Goal: Information Seeking & Learning: Stay updated

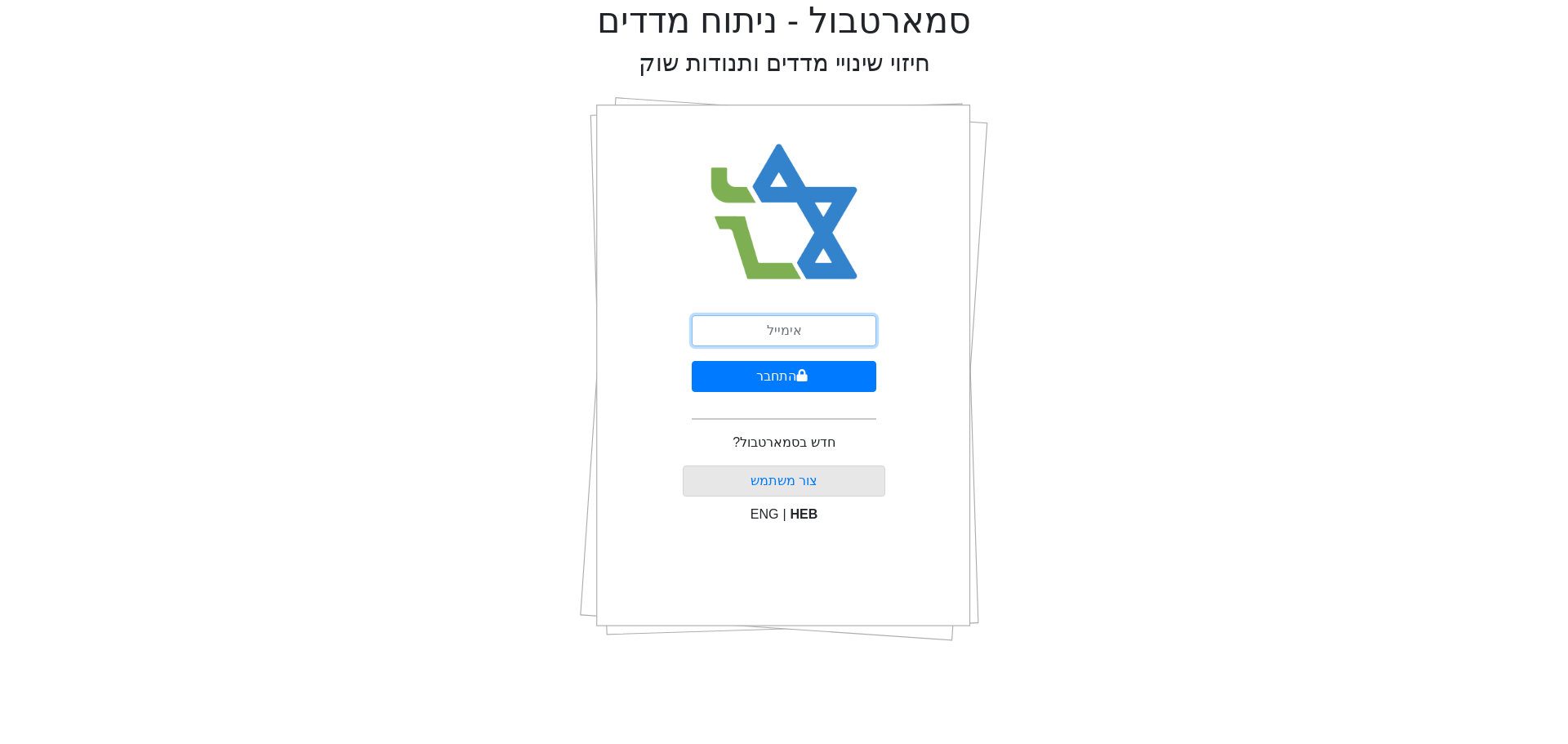
click at [806, 331] on input "email" at bounding box center [784, 331] width 185 height 31
click at [807, 367] on button "התחבר" at bounding box center [784, 377] width 185 height 31
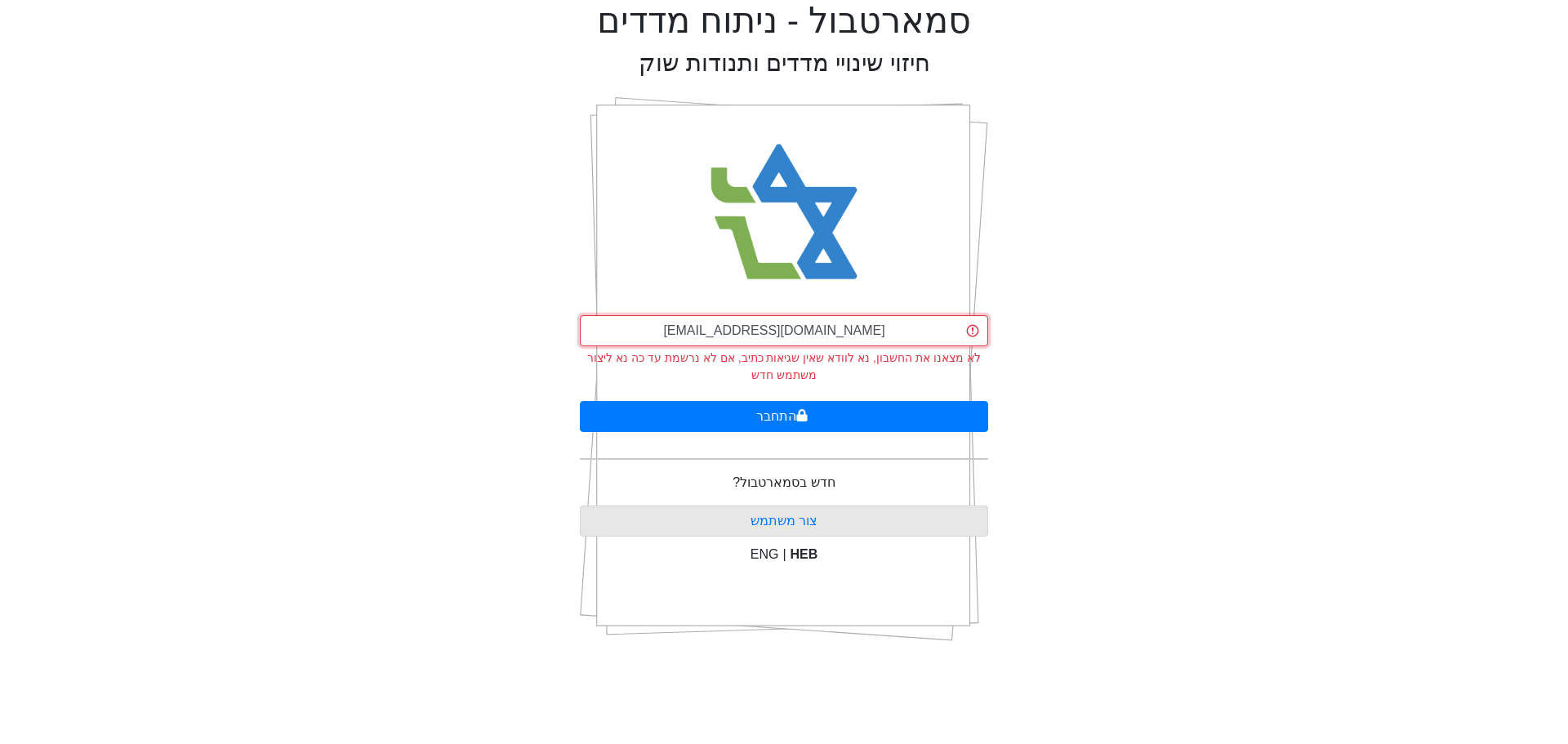
click at [840, 325] on input "[EMAIL_ADDRESS][DOMAIN_NAME]" at bounding box center [784, 331] width 408 height 31
drag, startPoint x: 838, startPoint y: 331, endPoint x: 739, endPoint y: 330, distance: 99.0
click at [739, 330] on input "[EMAIL_ADDRESS][DOMAIN_NAME]" at bounding box center [784, 331] width 408 height 31
type input "[EMAIL_ADDRESS][DOMAIN_NAME]"
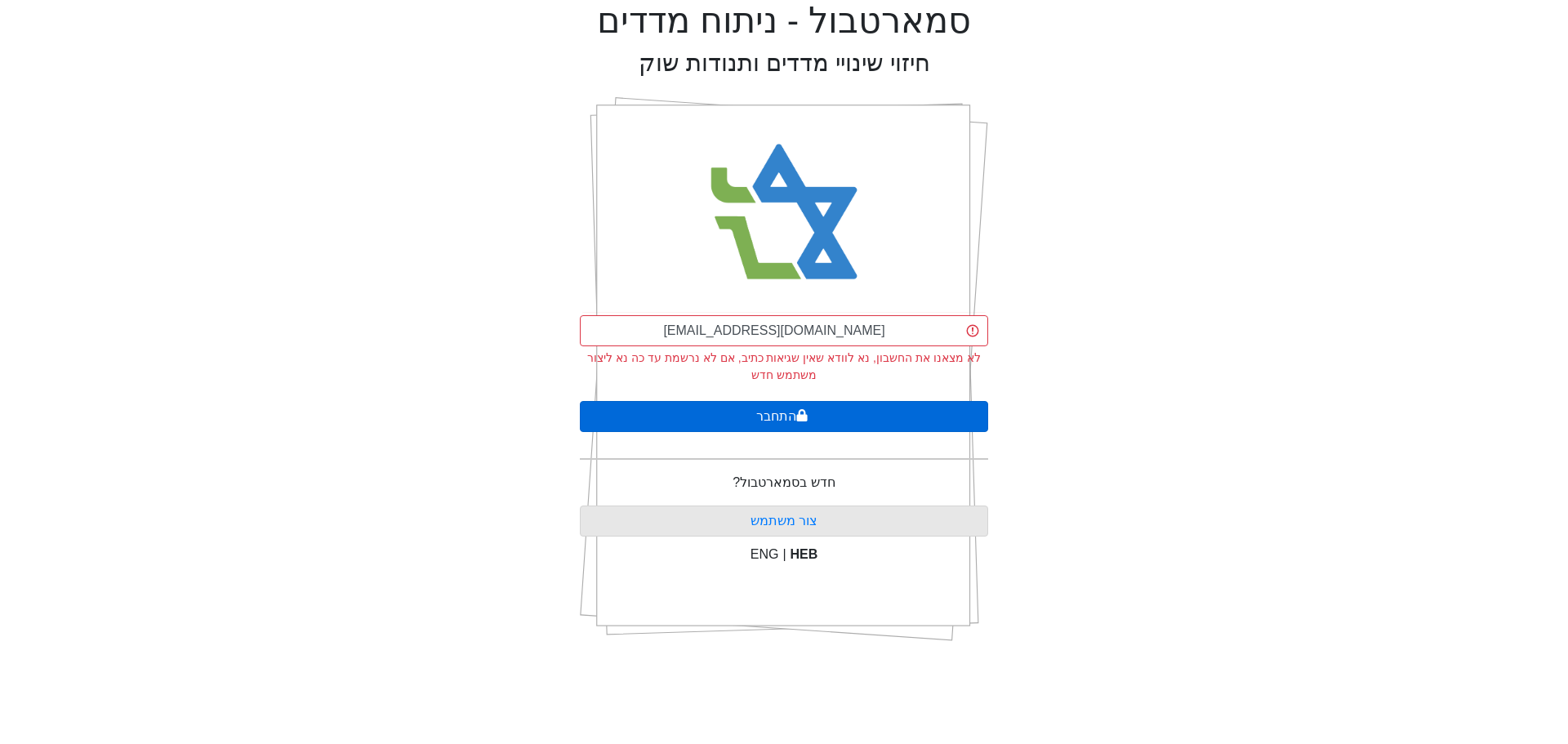
click at [778, 419] on button "התחבר" at bounding box center [784, 416] width 408 height 31
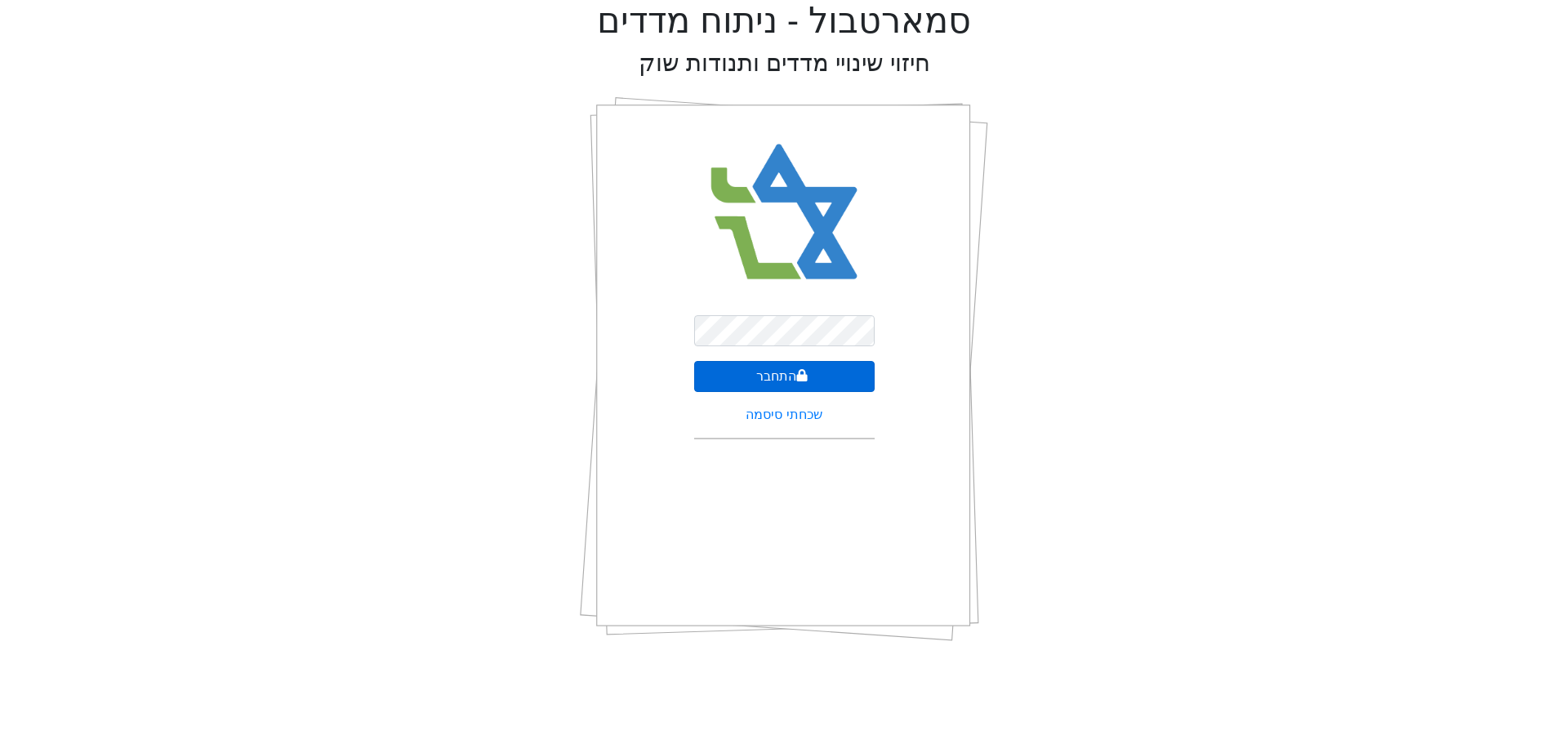
click at [787, 378] on button "התחבר" at bounding box center [784, 377] width 180 height 31
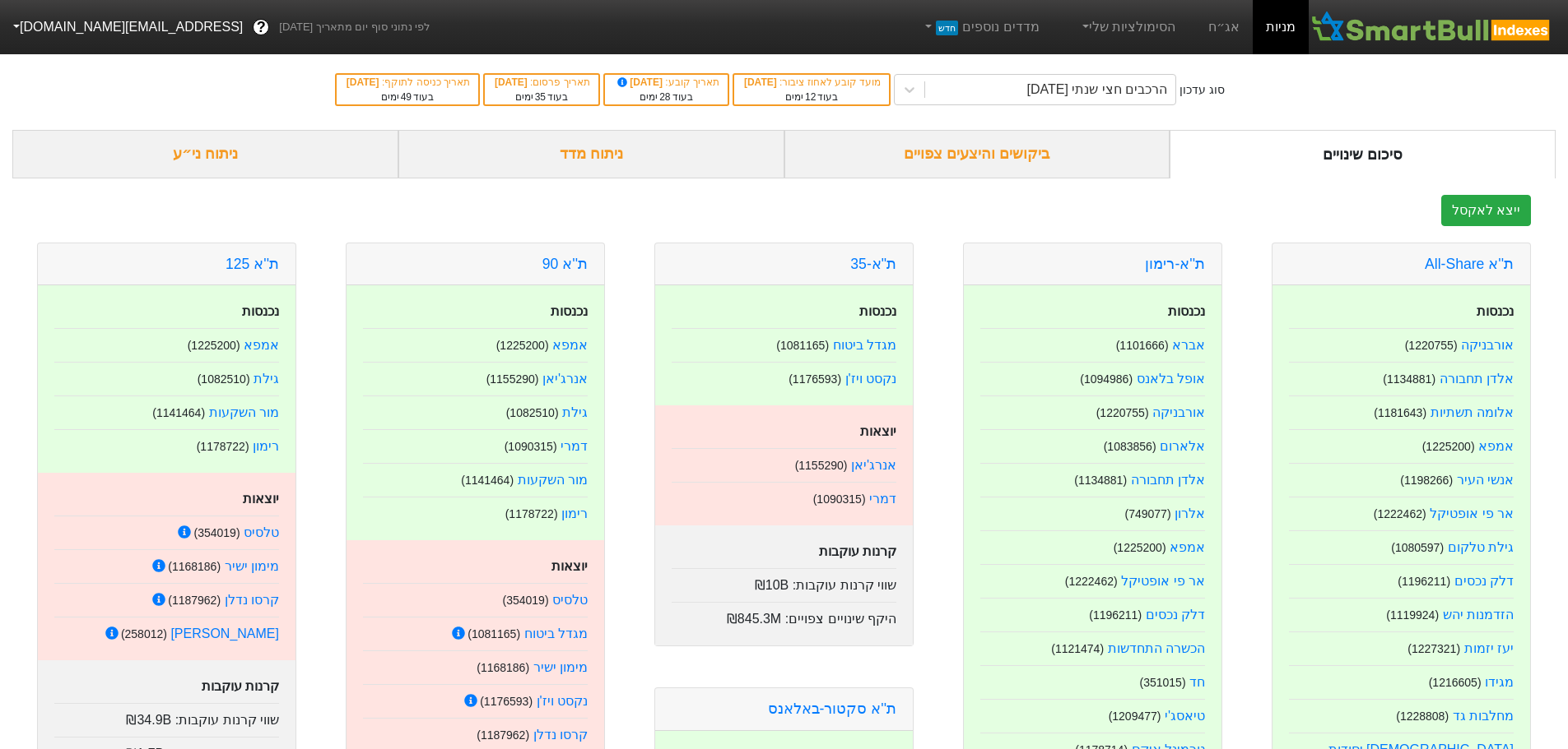
click at [1035, 156] on div "ביקושים והיצעים צפויים" at bounding box center [977, 154] width 386 height 49
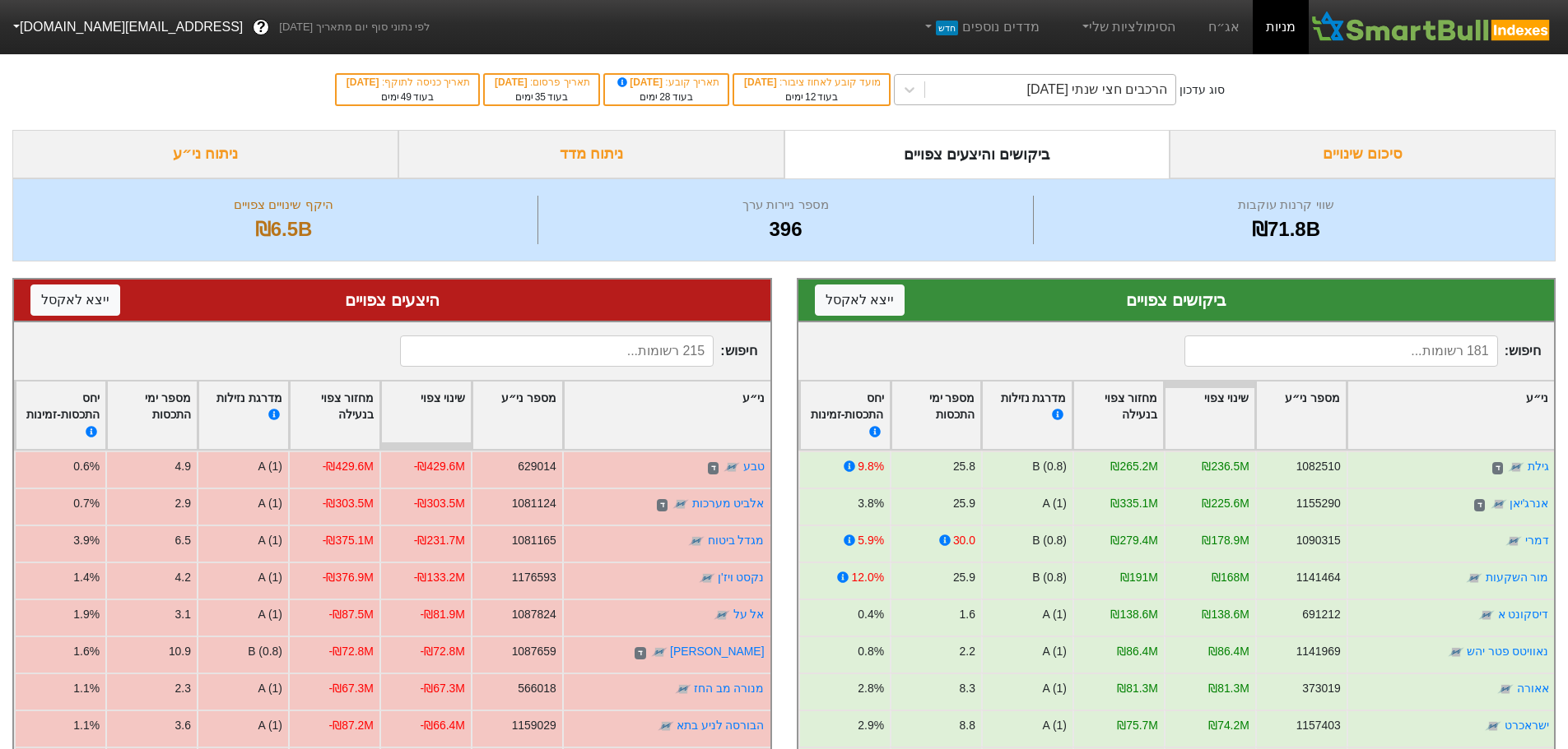
click at [978, 94] on div "הרכבים חצי שנתי [DATE]" at bounding box center [1049, 89] width 250 height 29
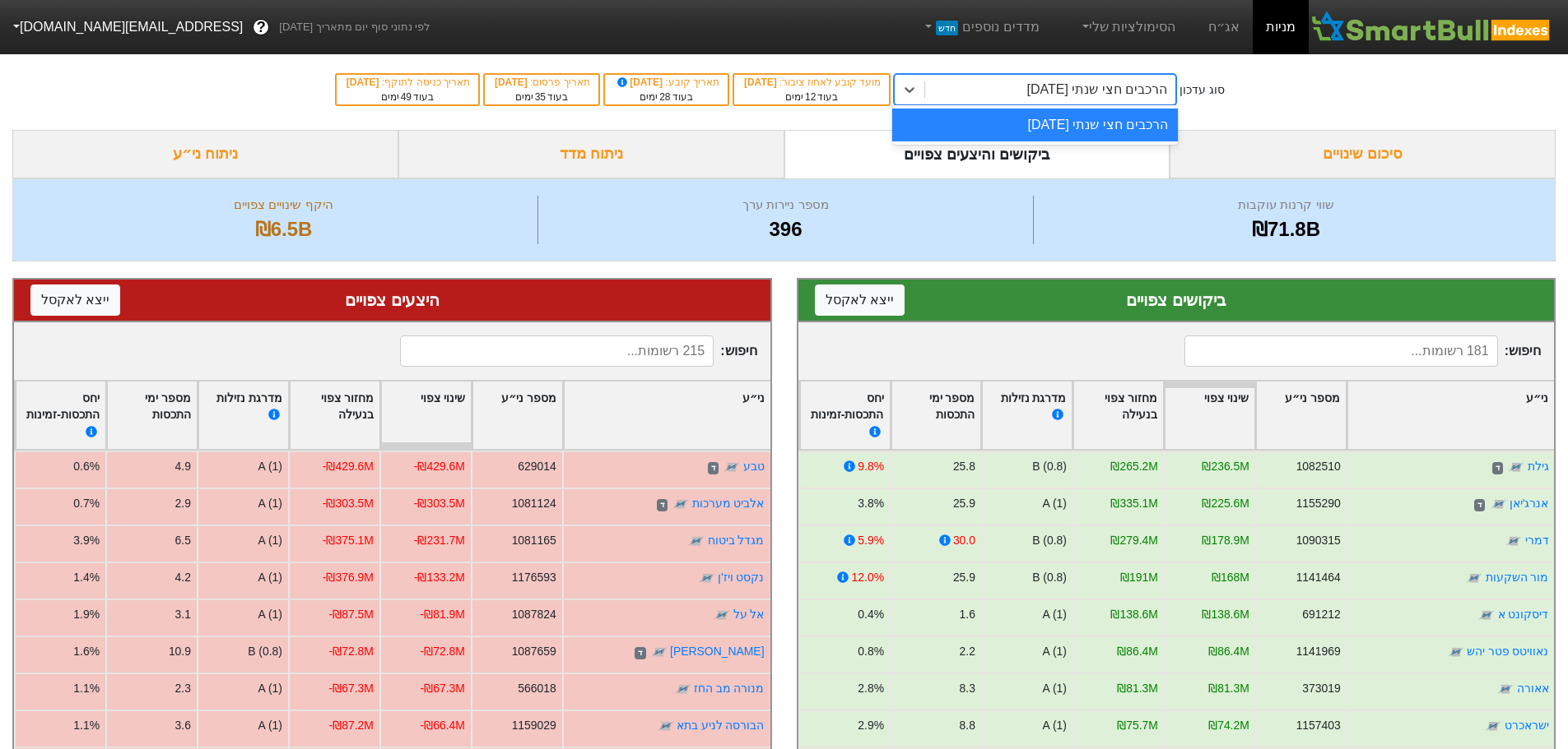
click at [977, 89] on div "הרכבים חצי שנתי [DATE]" at bounding box center [1049, 89] width 250 height 29
click at [1223, 28] on link "אג״ח" at bounding box center [1223, 27] width 57 height 54
